Goal: Task Accomplishment & Management: Complete application form

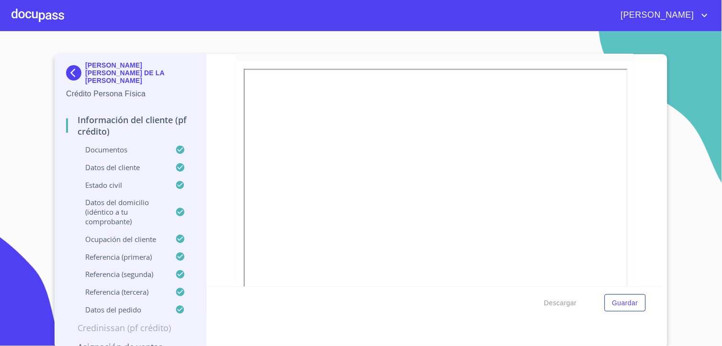
scroll to position [319, 0]
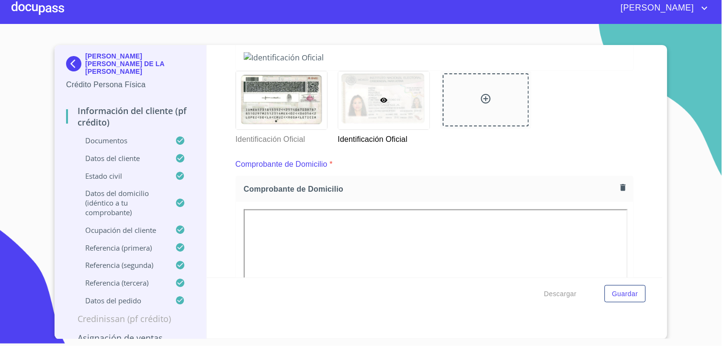
scroll to position [264, 0]
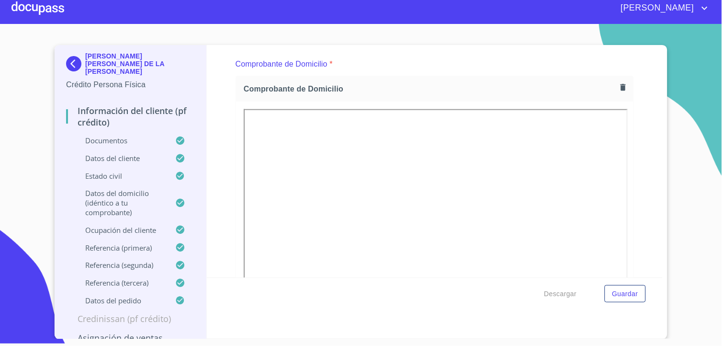
click at [295, 29] on div at bounding box center [281, 0] width 91 height 58
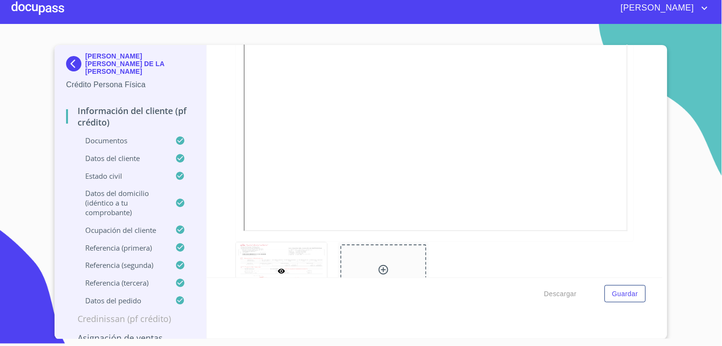
scroll to position [433, 0]
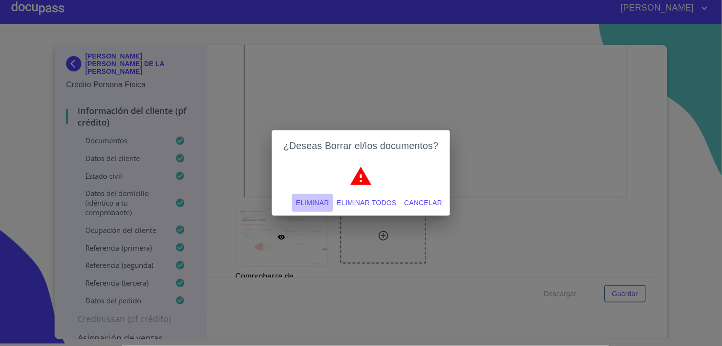
click at [326, 198] on span "Eliminar" at bounding box center [312, 203] width 33 height 12
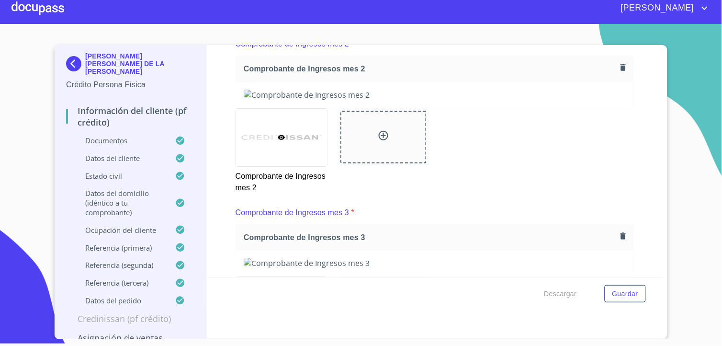
scroll to position [700, 0]
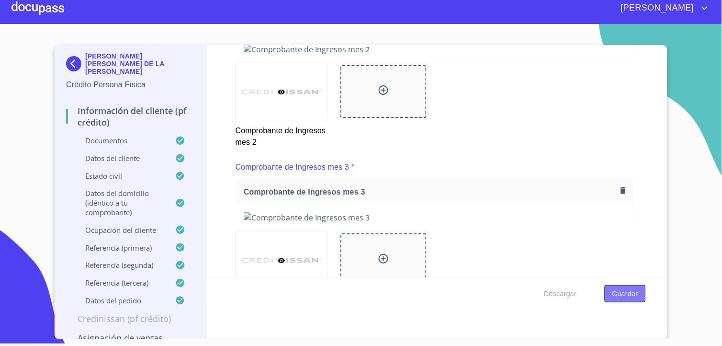
click at [626, 297] on span "Guardar" at bounding box center [626, 294] width 26 height 12
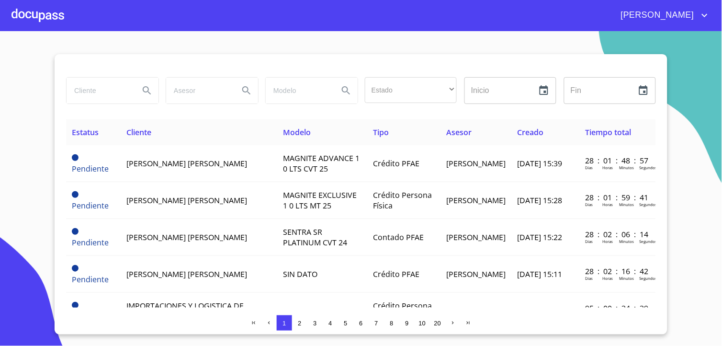
click at [92, 81] on input "search" at bounding box center [99, 91] width 65 height 26
click at [94, 83] on input "search" at bounding box center [99, 91] width 65 height 26
type input "[PERSON_NAME]"
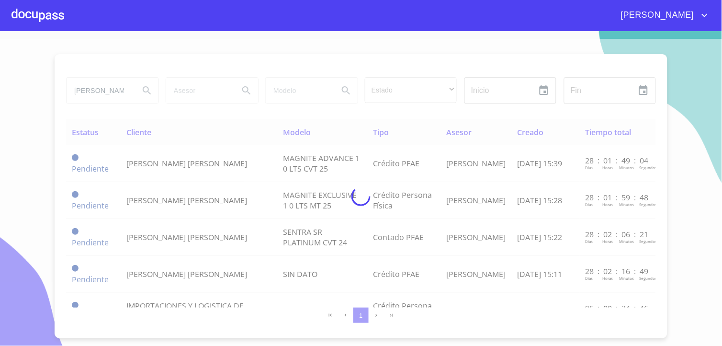
drag, startPoint x: 686, startPoint y: 0, endPoint x: 230, endPoint y: 49, distance: 458.6
click at [230, 49] on div at bounding box center [361, 196] width 722 height 315
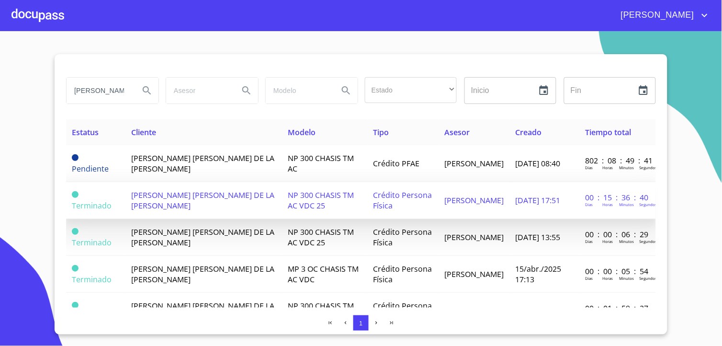
click at [195, 198] on span "[PERSON_NAME] [PERSON_NAME] DE LA [PERSON_NAME]" at bounding box center [202, 200] width 143 height 21
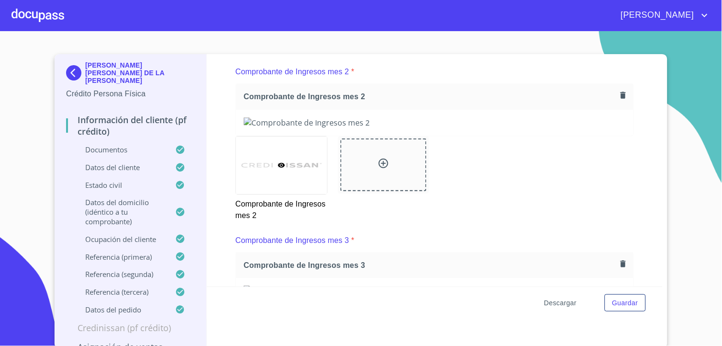
scroll to position [638, 0]
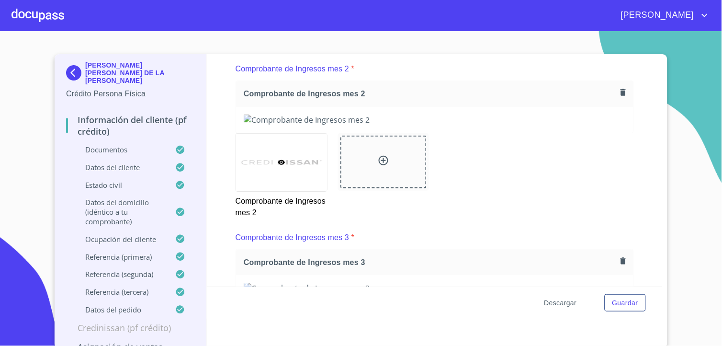
click at [574, 303] on button "Descargar" at bounding box center [561, 303] width 40 height 18
